Goal: Complete application form

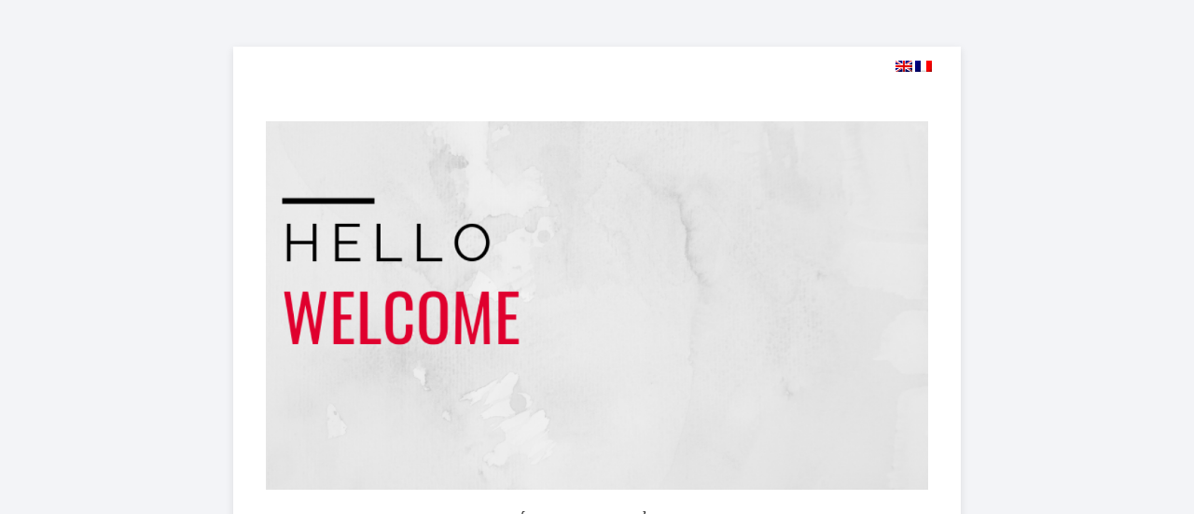
select select
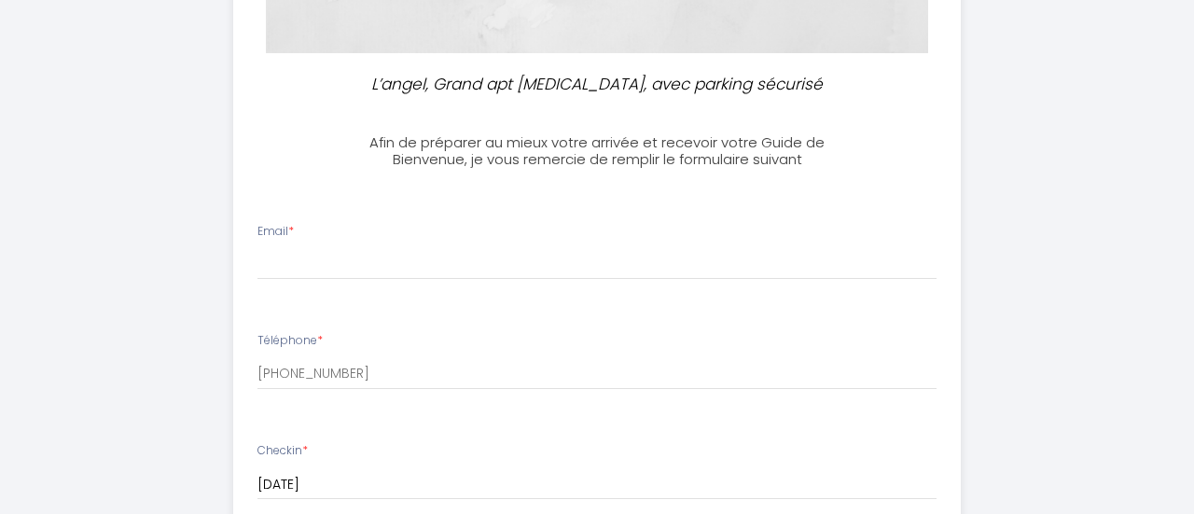
scroll to position [442, 0]
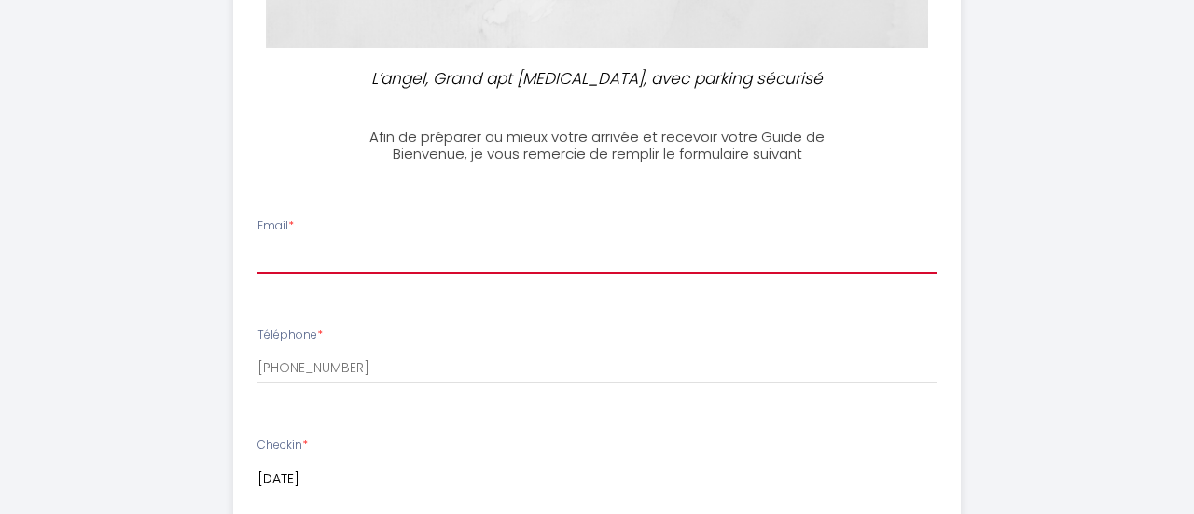
click at [324, 254] on input "Email *" at bounding box center [596, 258] width 679 height 34
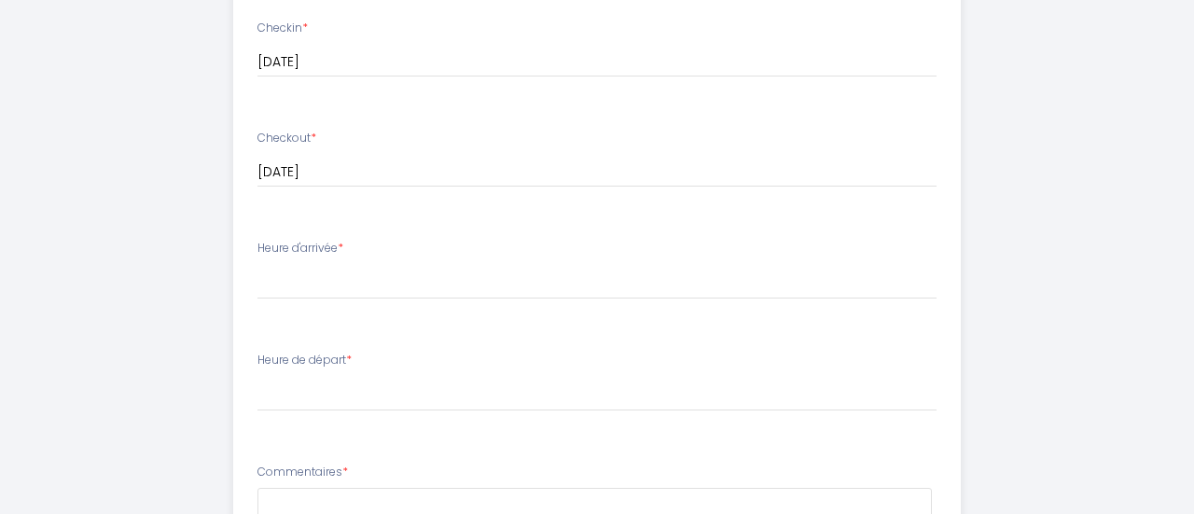
scroll to position [865, 0]
type input "[EMAIL_ADDRESS][DOMAIN_NAME]"
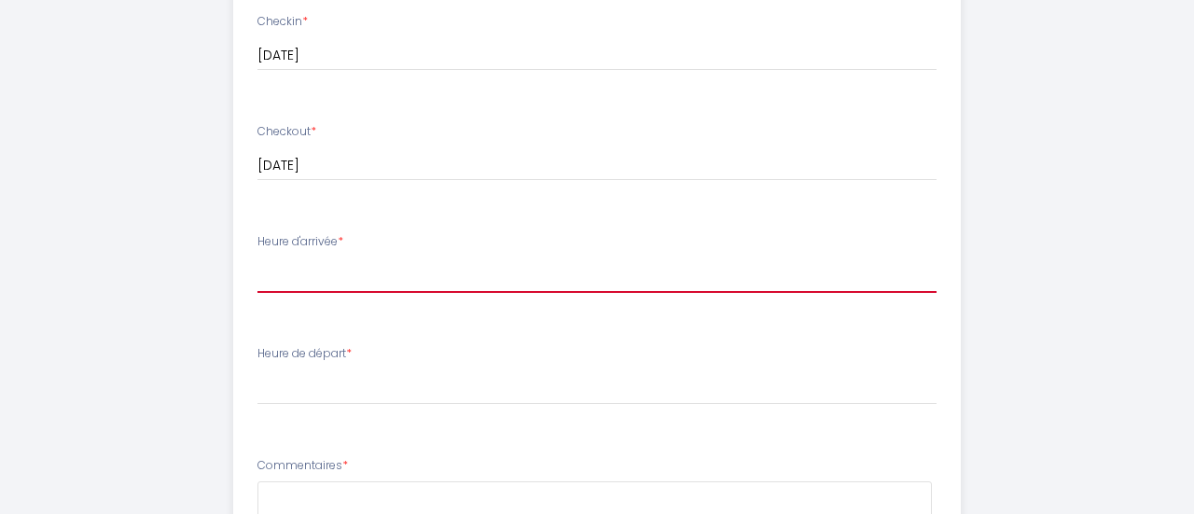
click at [340, 277] on select "14:00 14:30 15:00 15:30 16:00 16:30 17:00 17:30 18:00 18:30 19:00 19:30 20:00 2…" at bounding box center [596, 274] width 679 height 35
click at [257, 257] on select "14:00 14:30 15:00 15:30 16:00 16:30 17:00 17:30 18:00 18:30 19:00 19:30 20:00 2…" at bounding box center [596, 274] width 679 height 35
click at [302, 281] on select "14:00 14:30 15:00 15:30 16:00 16:30 17:00 17:30 18:00 18:30 19:00 19:30 20:00 2…" at bounding box center [596, 274] width 679 height 35
select select "14:00"
click at [257, 257] on select "14:00 14:30 15:00 15:30 16:00 16:30 17:00 17:30 18:00 18:30 19:00 19:30 20:00 2…" at bounding box center [596, 274] width 679 height 35
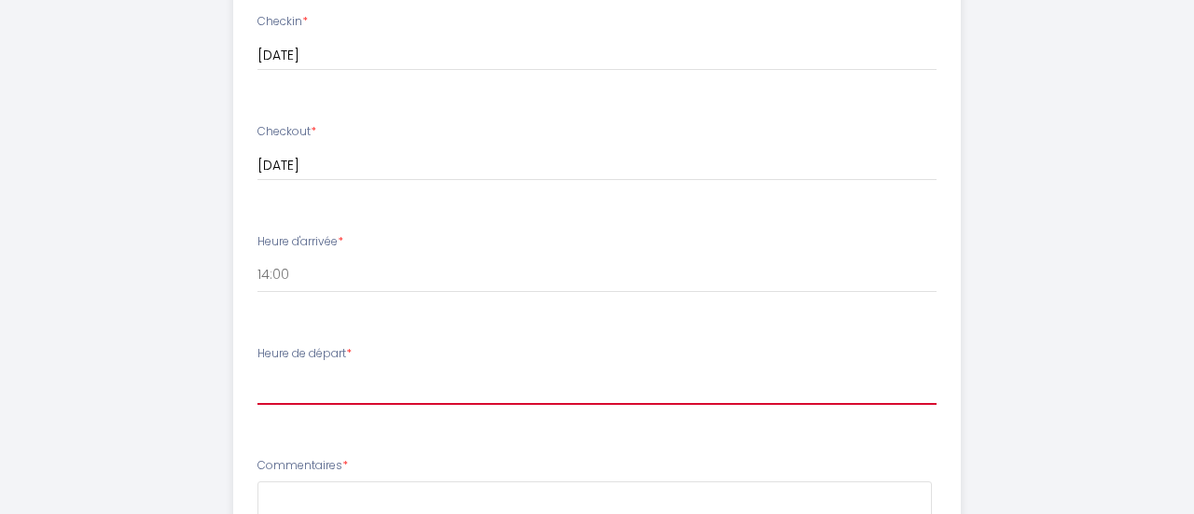
click at [346, 381] on select "00:00 00:30 01:00 01:30 02:00 02:30 03:00 03:30 04:00 04:30 05:00 05:30 06:00 0…" at bounding box center [596, 386] width 679 height 35
select select "10:00"
click at [257, 369] on select "00:00 00:30 01:00 01:30 02:00 02:30 03:00 03:30 04:00 04:30 05:00 05:30 06:00 0…" at bounding box center [596, 386] width 679 height 35
click at [325, 432] on li "Heure de départ * 00:00 00:30 01:00 01:30 02:00 02:30 03:00 03:30 04:00 04:30 0…" at bounding box center [597, 384] width 726 height 101
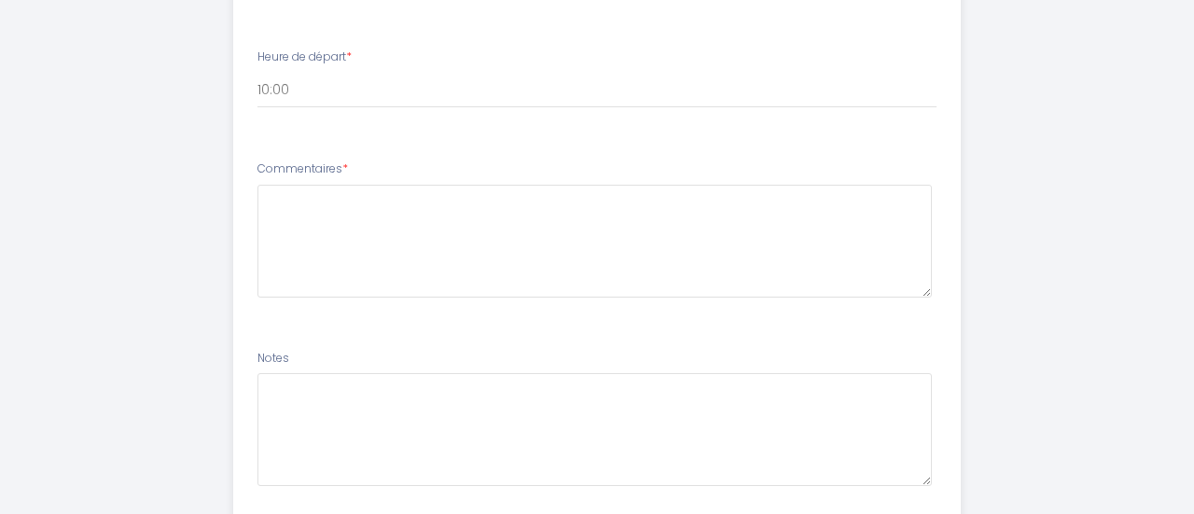
scroll to position [1163, 0]
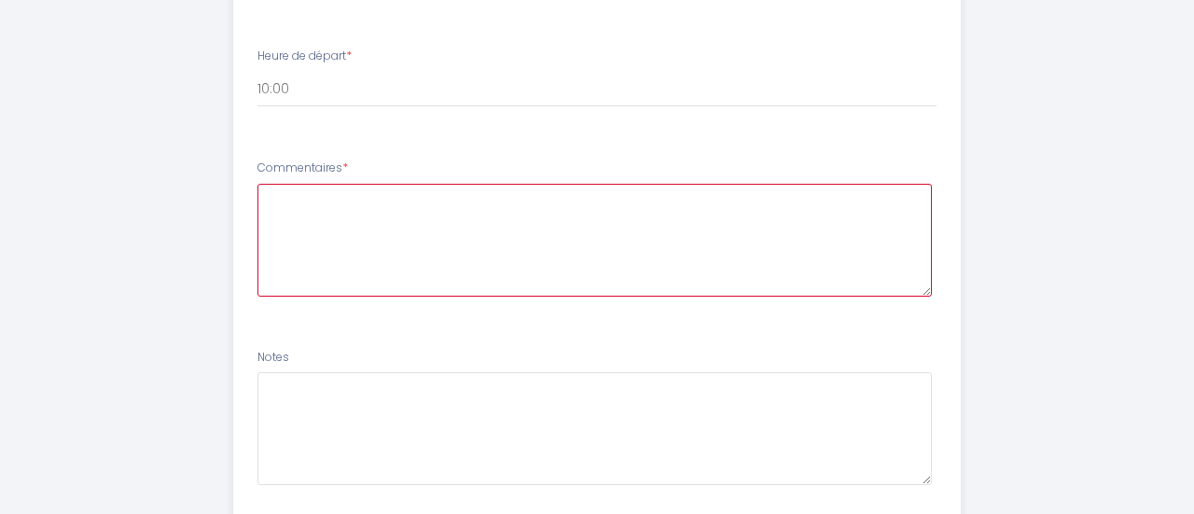
click at [331, 214] on textarea at bounding box center [594, 240] width 674 height 113
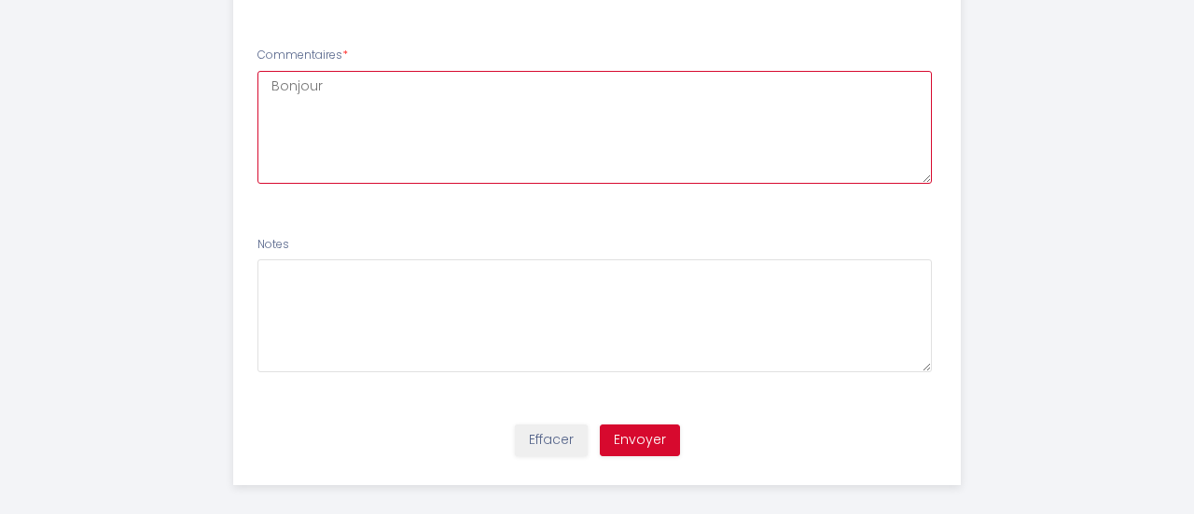
scroll to position [1291, 0]
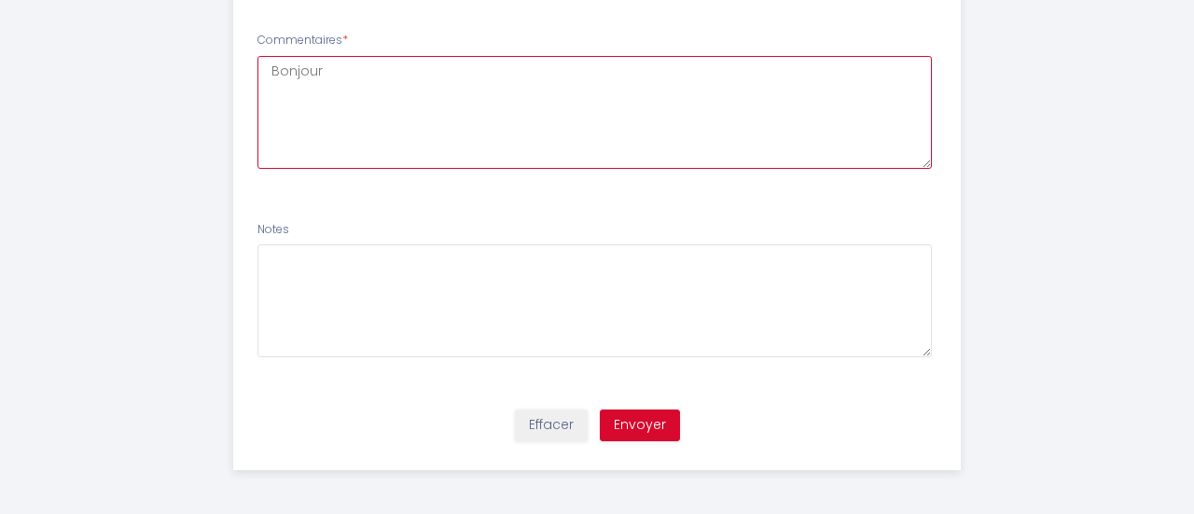
type textarea "Bonjour"
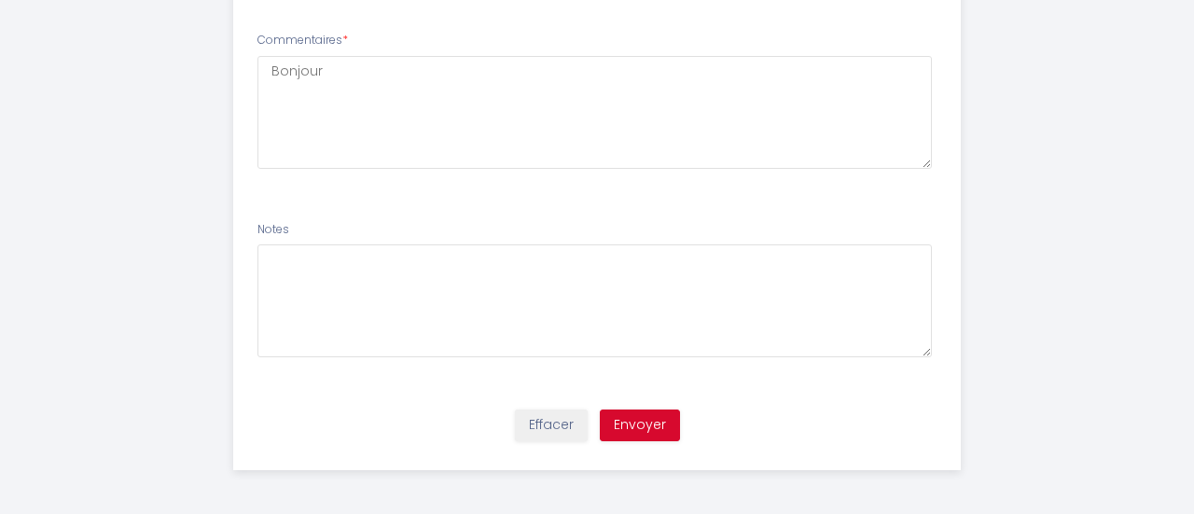
click at [427, 191] on li "Commentaires * Bonjour" at bounding box center [597, 110] width 726 height 178
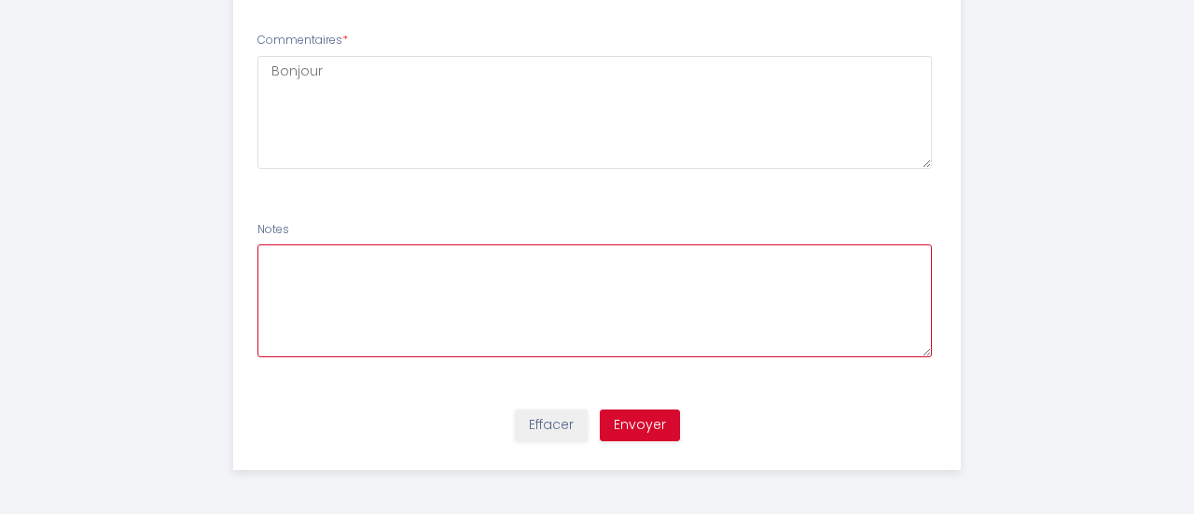
click at [404, 277] on textarea at bounding box center [594, 300] width 674 height 113
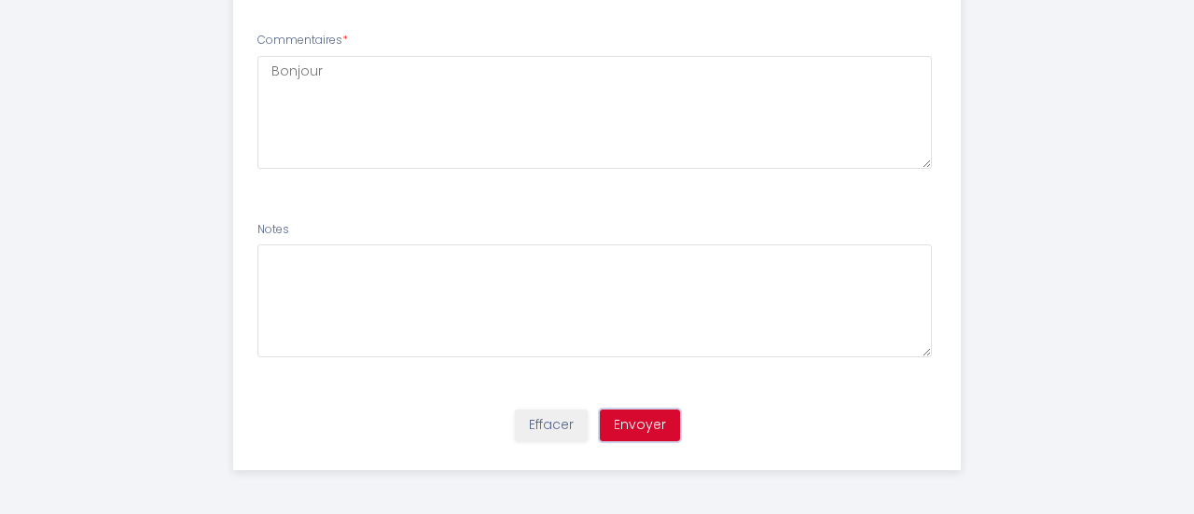
click at [646, 425] on button "Envoyer" at bounding box center [640, 425] width 80 height 32
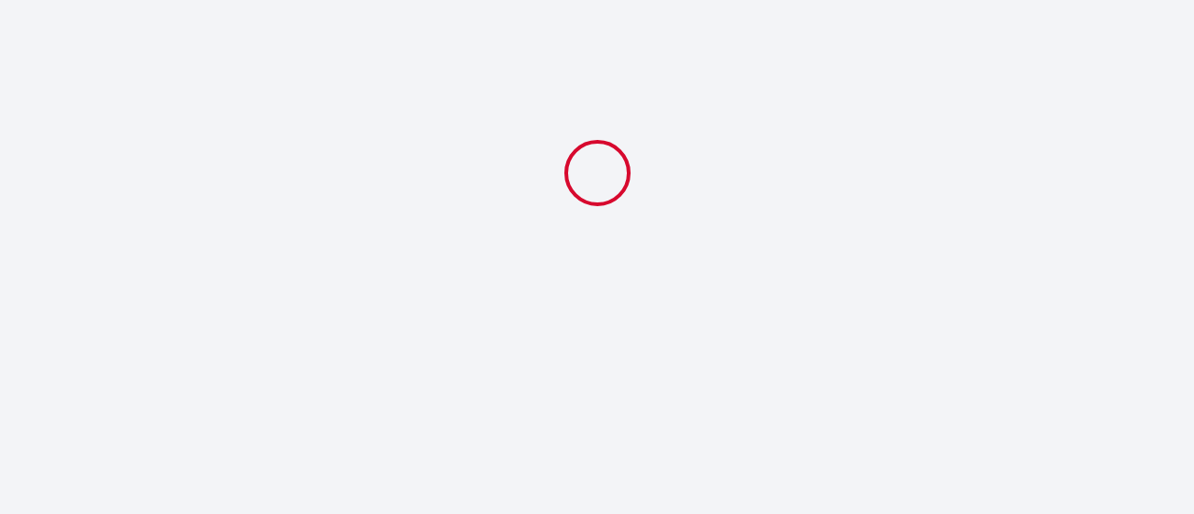
select select "10:00"
